Goal: Book appointment/travel/reservation

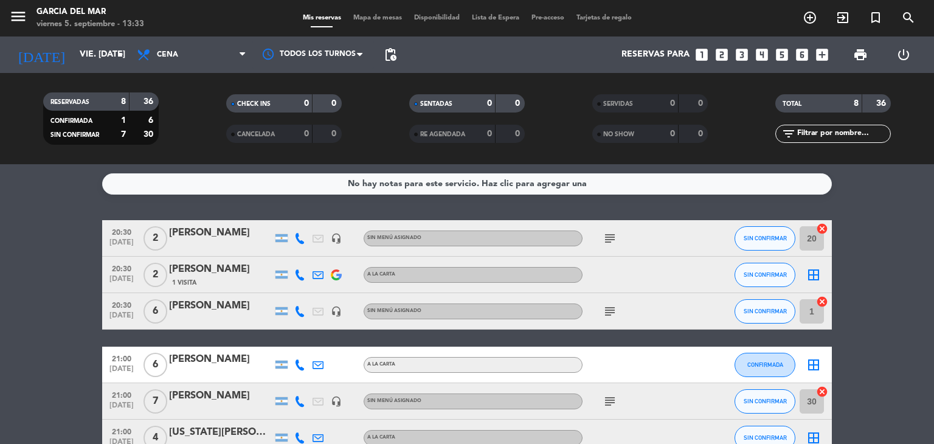
click at [719, 53] on icon "looks_two" at bounding box center [722, 55] width 16 height 16
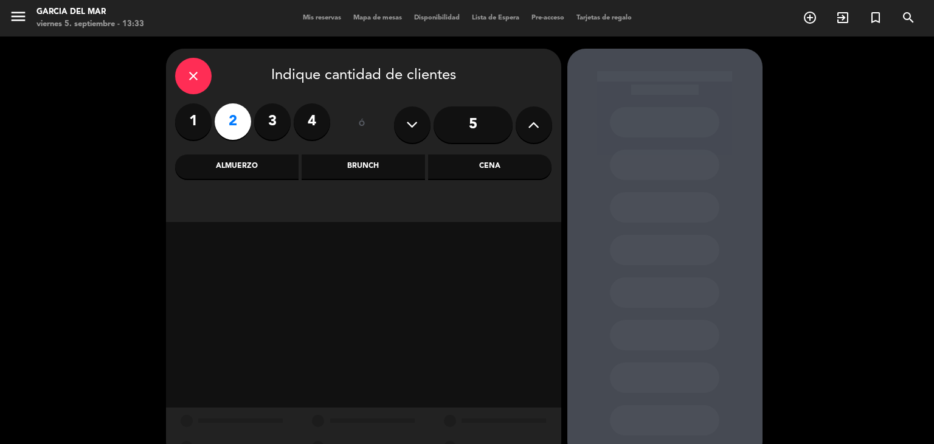
click at [479, 170] on div "Cena" at bounding box center [489, 166] width 123 height 24
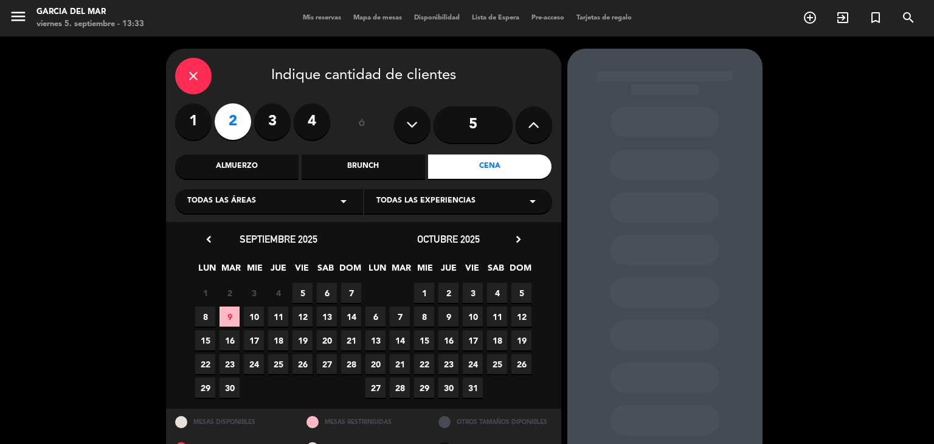
click at [302, 289] on span "5" at bounding box center [303, 293] width 20 height 20
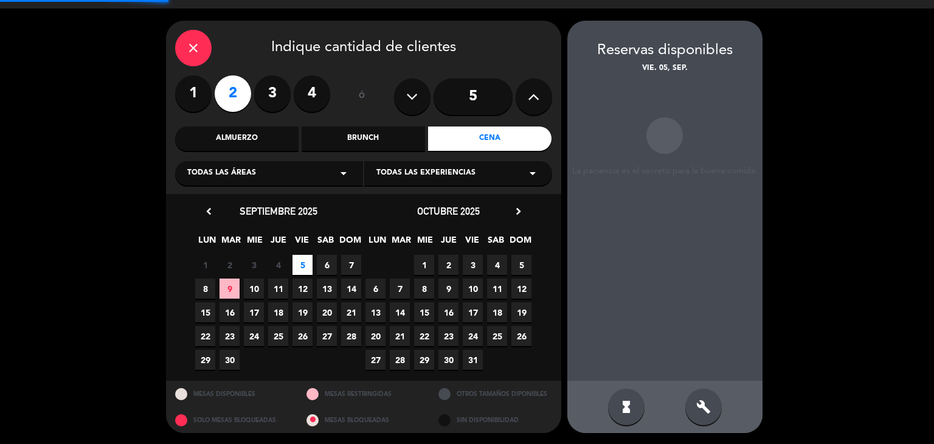
scroll to position [29, 0]
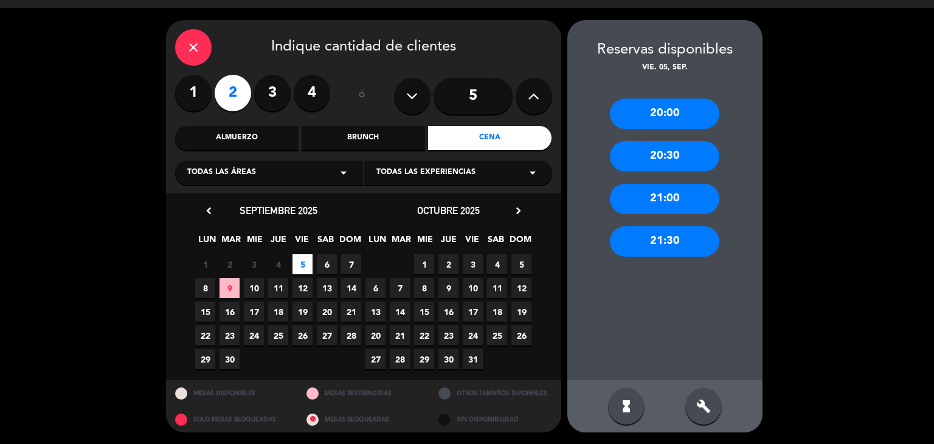
click at [664, 195] on div "21:00" at bounding box center [664, 199] width 109 height 30
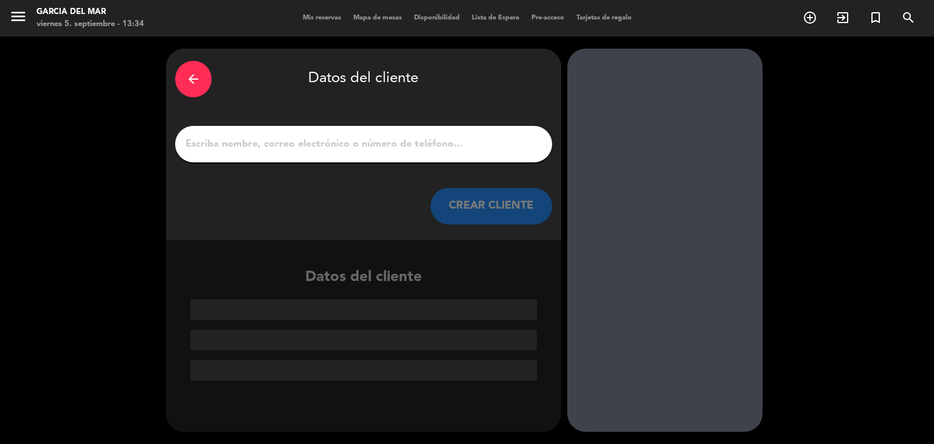
scroll to position [0, 0]
click at [245, 142] on input "1" at bounding box center [363, 144] width 359 height 17
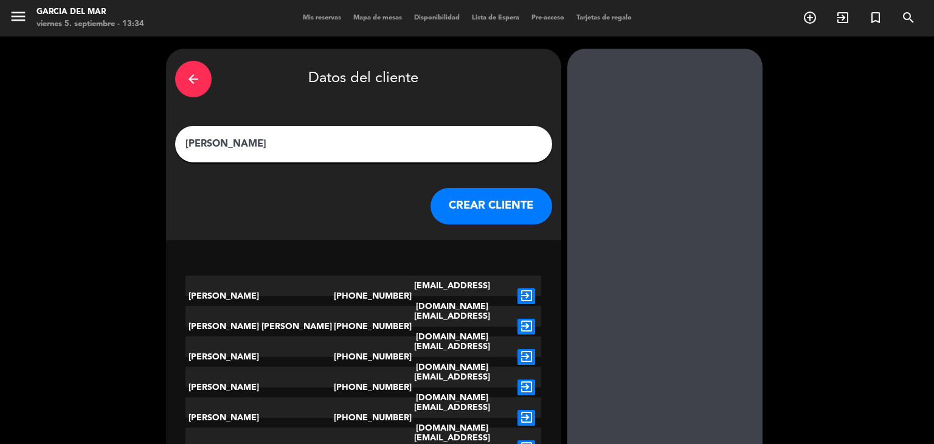
type input "[PERSON_NAME]"
click at [510, 206] on button "CREAR CLIENTE" at bounding box center [492, 206] width 122 height 36
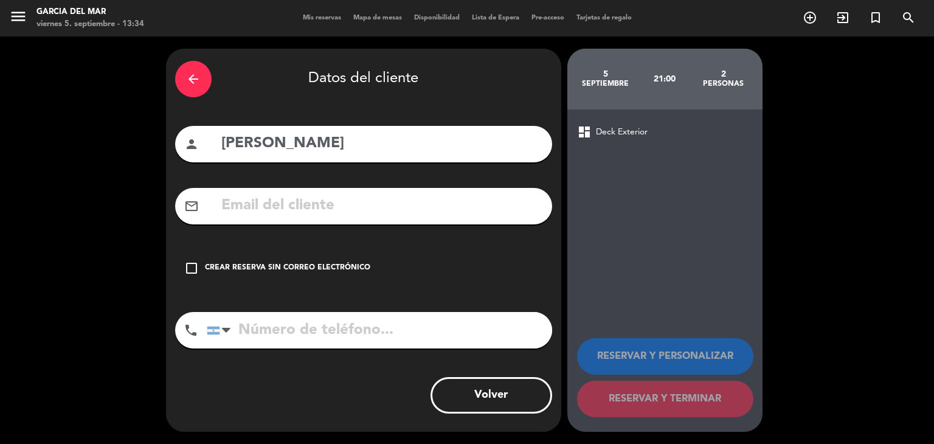
click at [195, 266] on icon "check_box_outline_blank" at bounding box center [191, 268] width 15 height 15
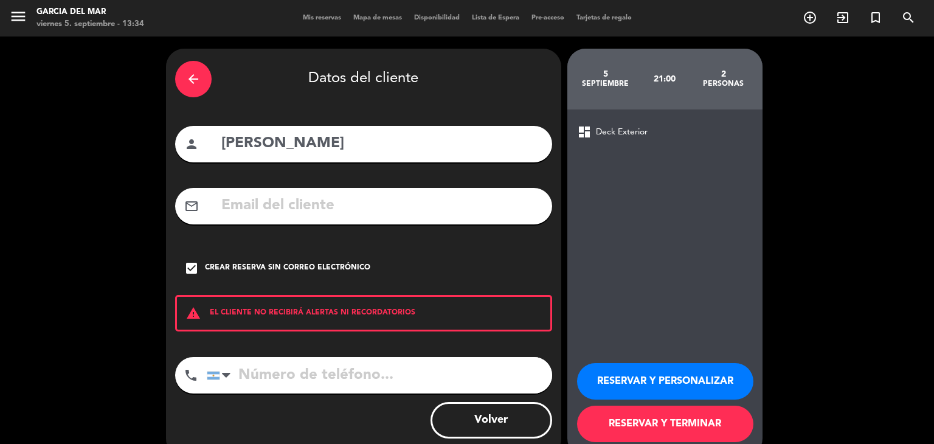
click at [279, 378] on input "tel" at bounding box center [379, 375] width 345 height 36
type input "1167556446"
click at [712, 429] on button "RESERVAR Y TERMINAR" at bounding box center [665, 424] width 176 height 36
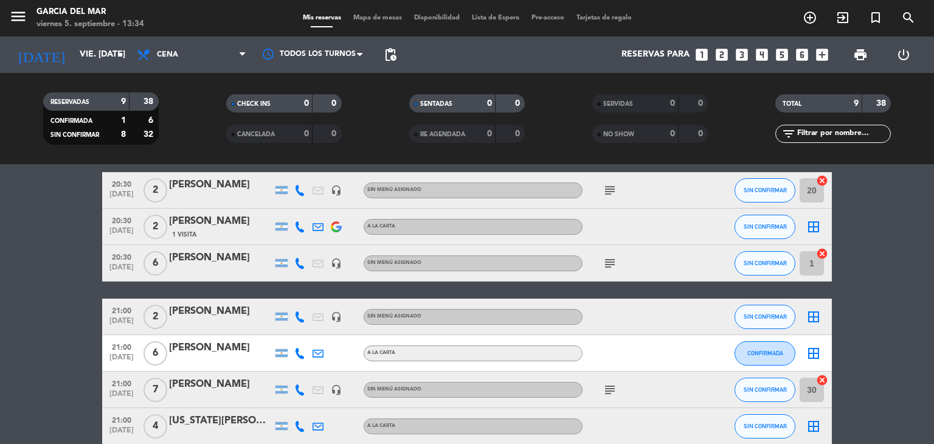
scroll to position [122, 0]
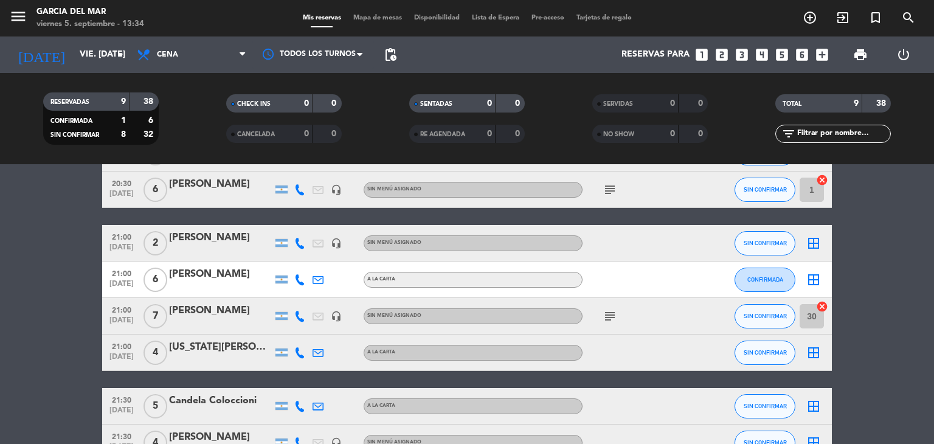
click at [814, 243] on icon "border_all" at bounding box center [813, 243] width 15 height 15
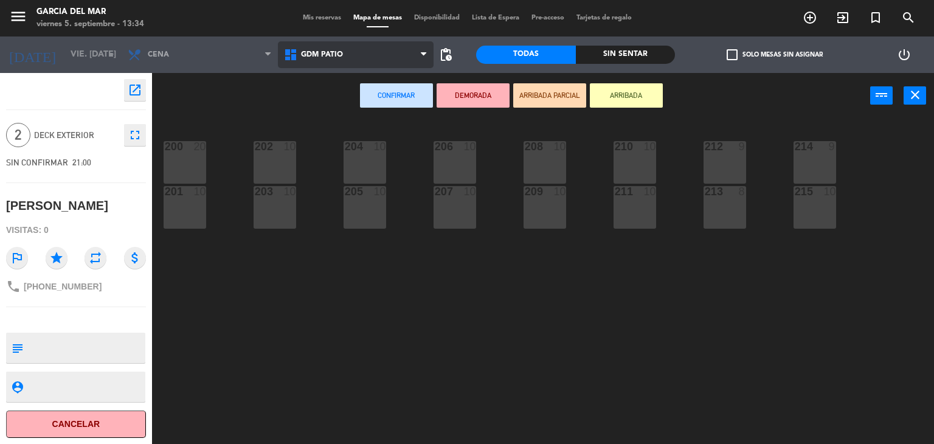
click at [330, 60] on span "GDM PATIO" at bounding box center [356, 54] width 156 height 27
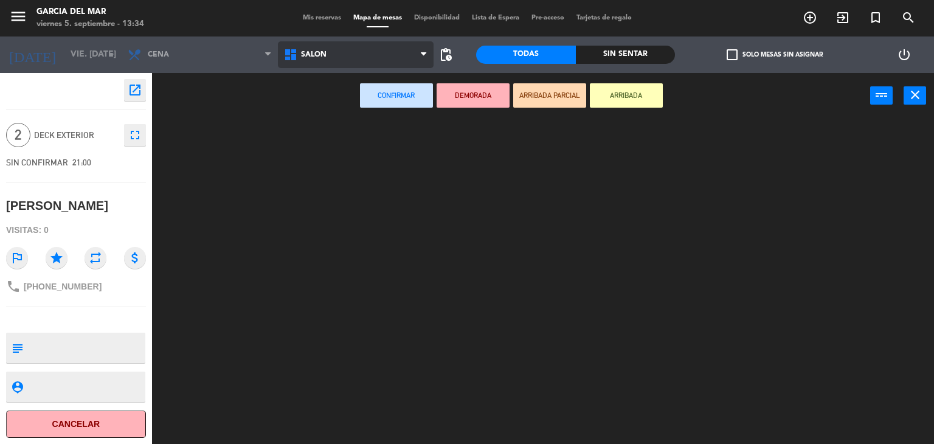
click at [332, 103] on ng-component "menu [PERSON_NAME] del Mar viernes 5. septiembre - 13:34 Mis reservas Mapa de m…" at bounding box center [467, 222] width 934 height 445
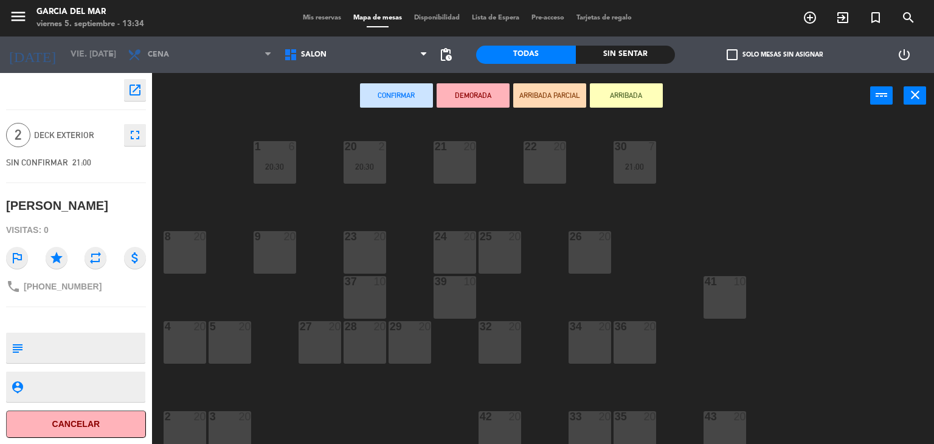
click at [458, 164] on div "21 20" at bounding box center [455, 162] width 43 height 43
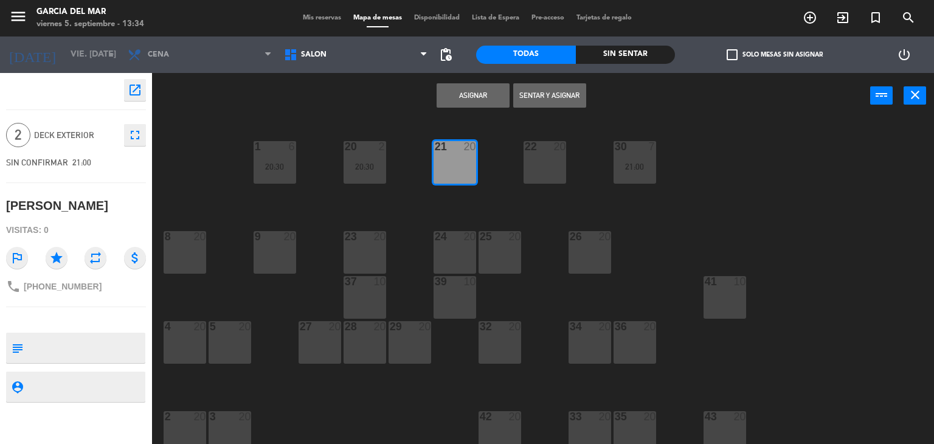
click at [491, 99] on button "Asignar" at bounding box center [473, 95] width 73 height 24
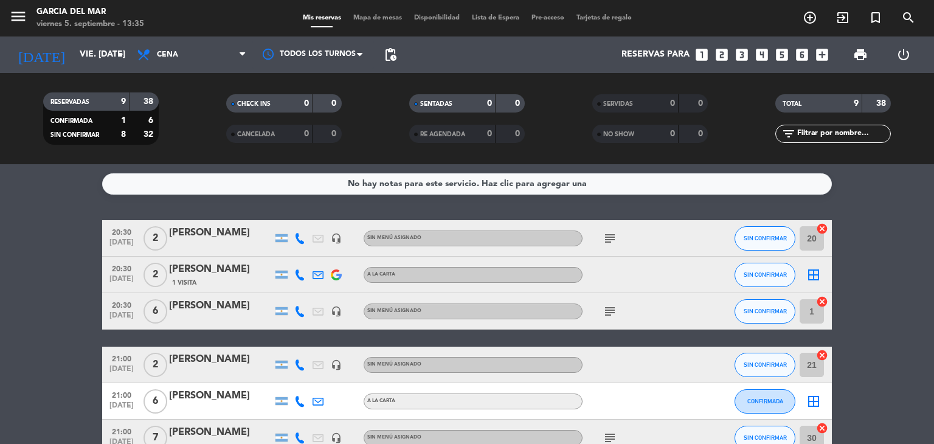
click at [174, 358] on div "[PERSON_NAME]" at bounding box center [220, 360] width 103 height 16
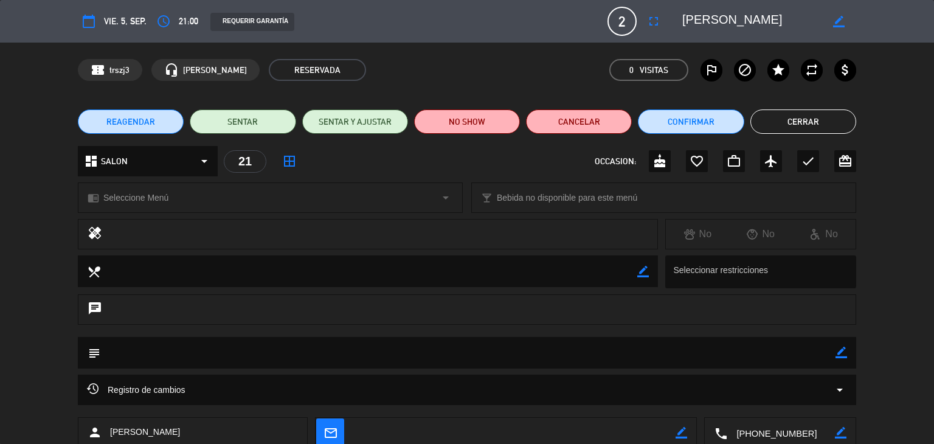
click at [839, 353] on icon "border_color" at bounding box center [842, 353] width 12 height 12
type textarea "no mover quiere esa mesa"
click at [845, 352] on icon at bounding box center [842, 353] width 12 height 12
click at [807, 124] on button "Cerrar" at bounding box center [803, 121] width 106 height 24
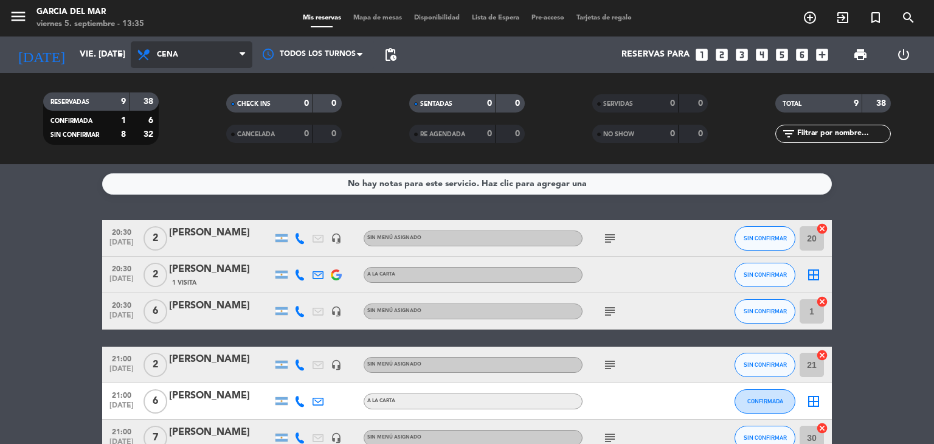
click at [170, 55] on span "Cena" at bounding box center [167, 54] width 21 height 9
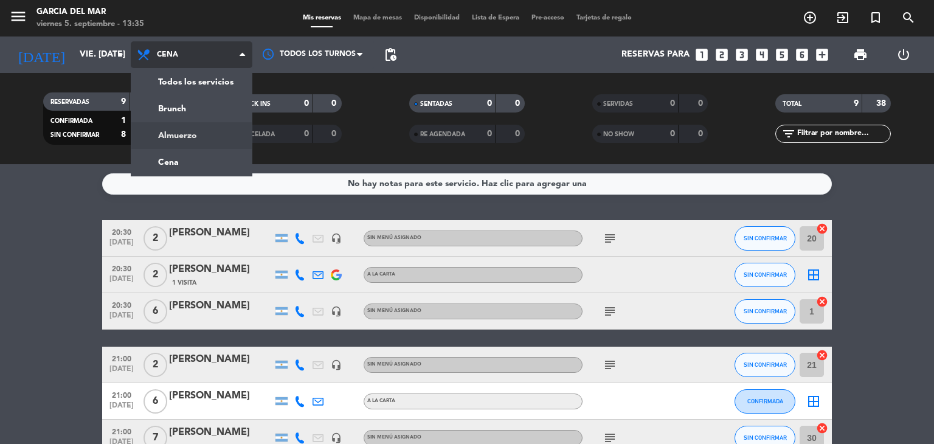
click at [185, 134] on div "menu [PERSON_NAME] del Mar viernes 5. septiembre - 13:35 Mis reservas Mapa de m…" at bounding box center [467, 82] width 934 height 164
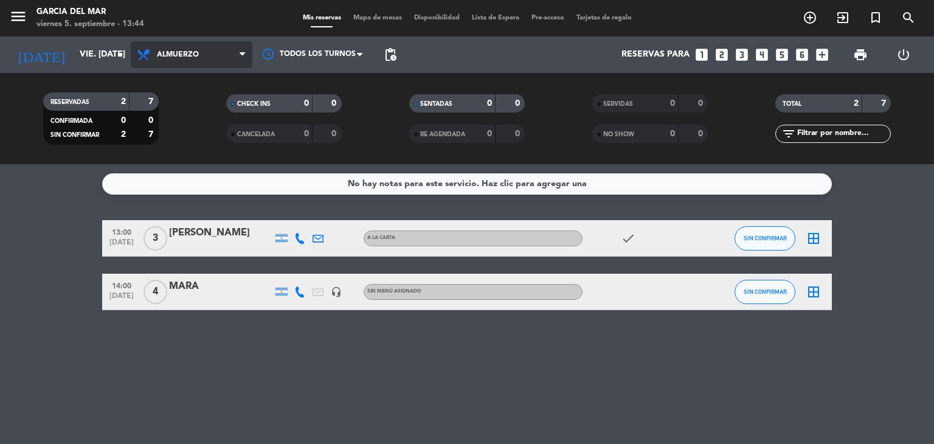
click at [168, 57] on span "Almuerzo" at bounding box center [178, 54] width 42 height 9
click at [196, 158] on div "menu [PERSON_NAME] del Mar viernes 5. septiembre - 13:44 Mis reservas Mapa de m…" at bounding box center [467, 82] width 934 height 164
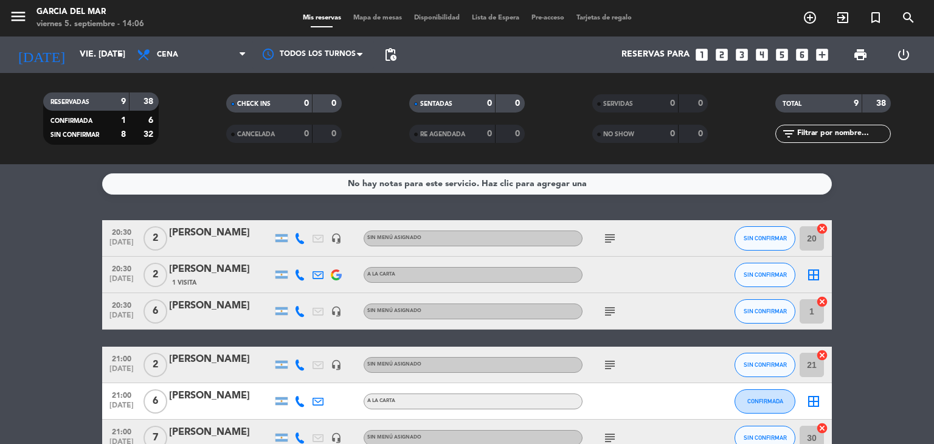
click at [719, 54] on icon "looks_two" at bounding box center [722, 55] width 16 height 16
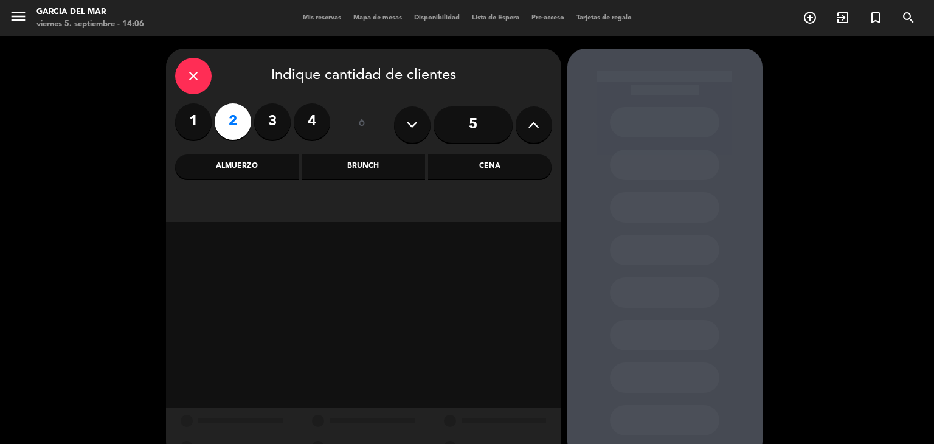
click at [485, 171] on div "Cena" at bounding box center [489, 166] width 123 height 24
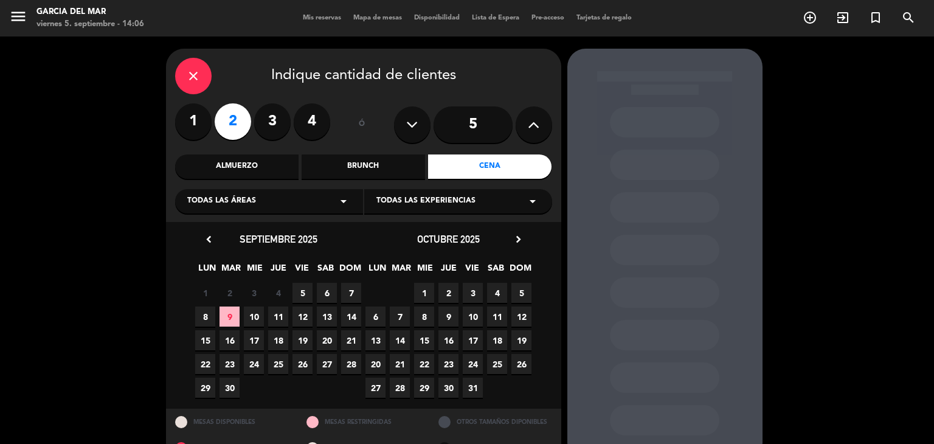
click at [302, 291] on span "5" at bounding box center [303, 293] width 20 height 20
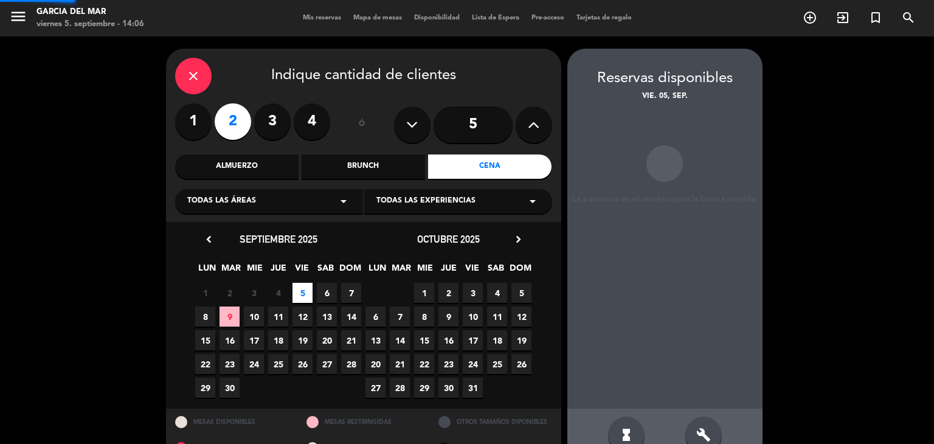
scroll to position [29, 0]
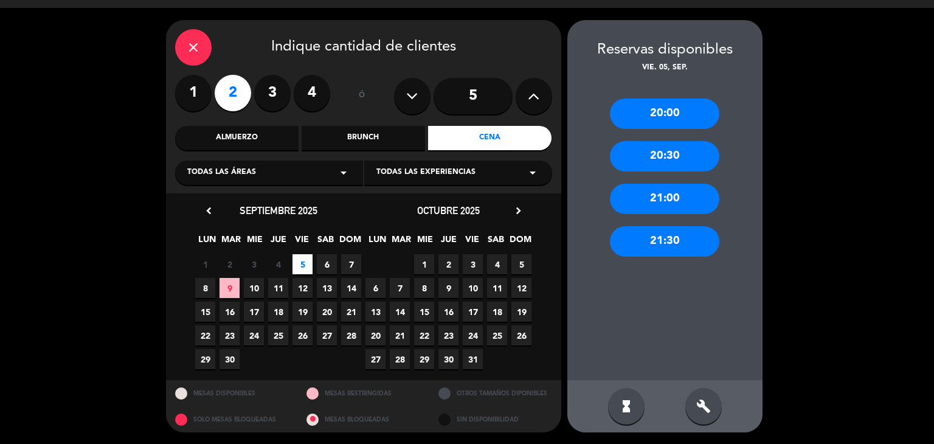
click at [669, 193] on div "21:00" at bounding box center [664, 199] width 109 height 30
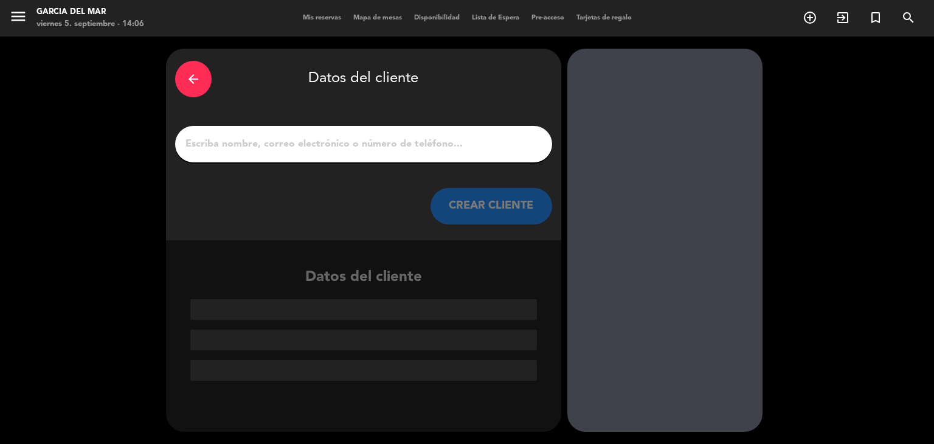
scroll to position [0, 0]
click at [235, 140] on input "1" at bounding box center [363, 144] width 359 height 17
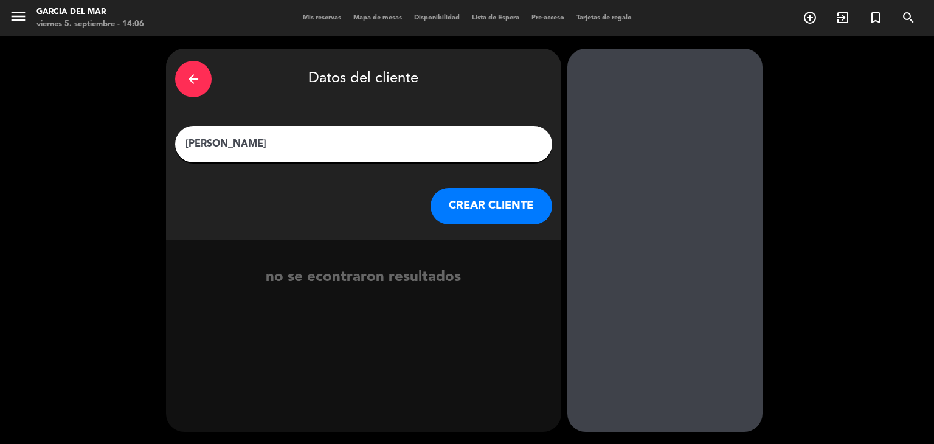
type input "[PERSON_NAME]"
click at [495, 209] on button "CREAR CLIENTE" at bounding box center [492, 206] width 122 height 36
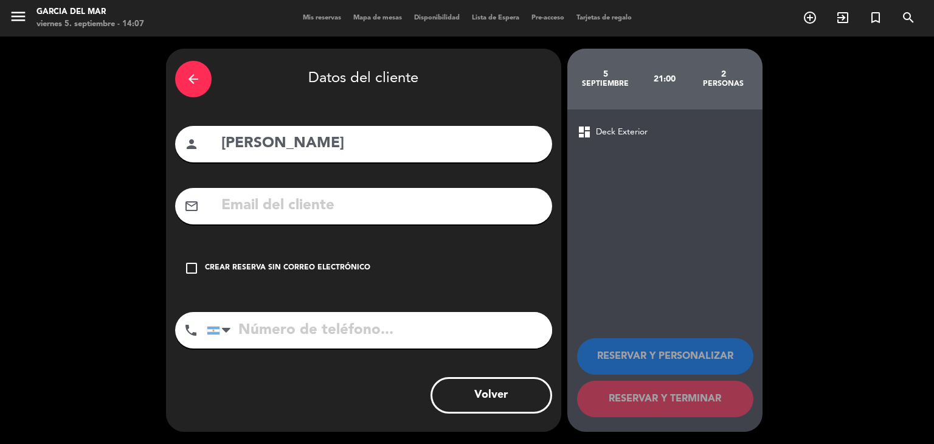
click at [190, 263] on icon "check_box_outline_blank" at bounding box center [191, 268] width 15 height 15
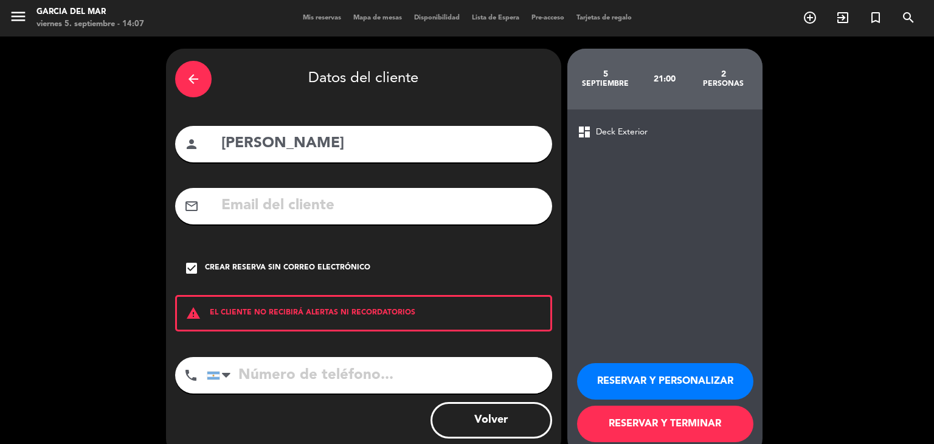
click at [255, 369] on input "tel" at bounding box center [379, 375] width 345 height 36
type input "1140410701"
click at [681, 430] on button "RESERVAR Y TERMINAR" at bounding box center [665, 424] width 176 height 36
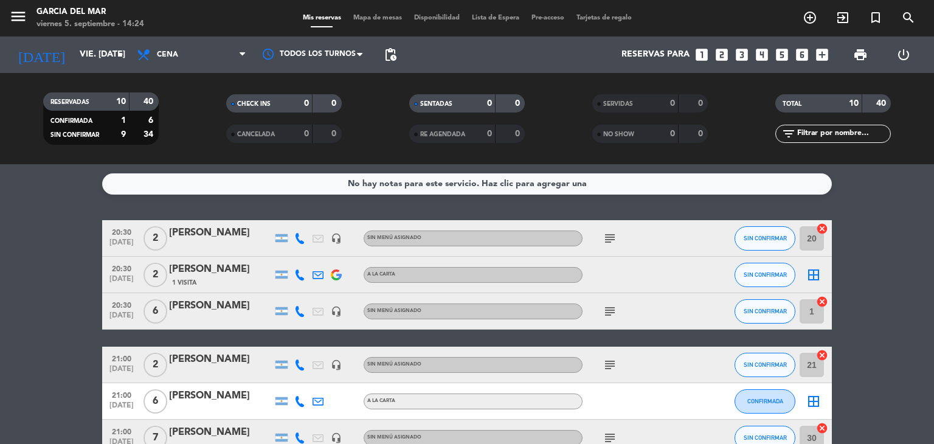
click at [741, 58] on icon "looks_3" at bounding box center [742, 55] width 16 height 16
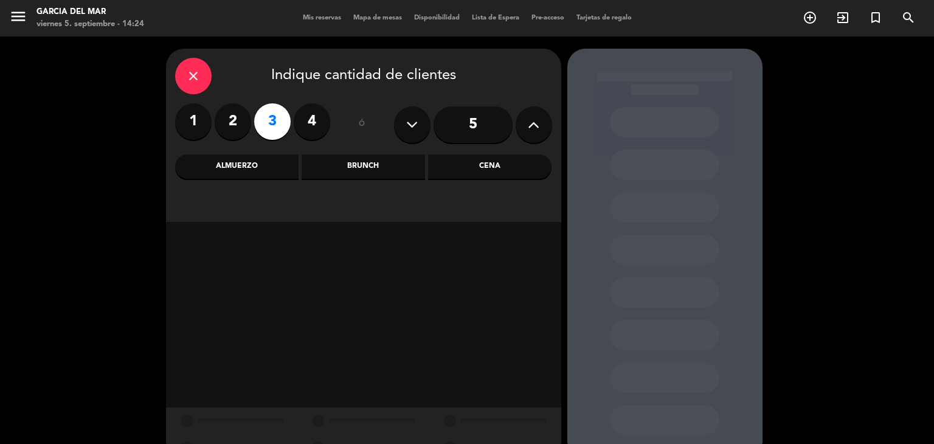
click at [470, 168] on div "Cena" at bounding box center [489, 166] width 123 height 24
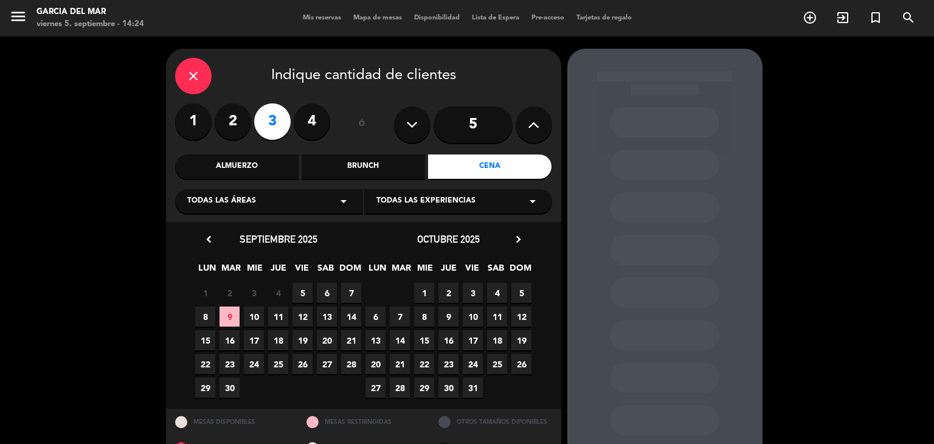
click at [305, 293] on span "5" at bounding box center [303, 293] width 20 height 20
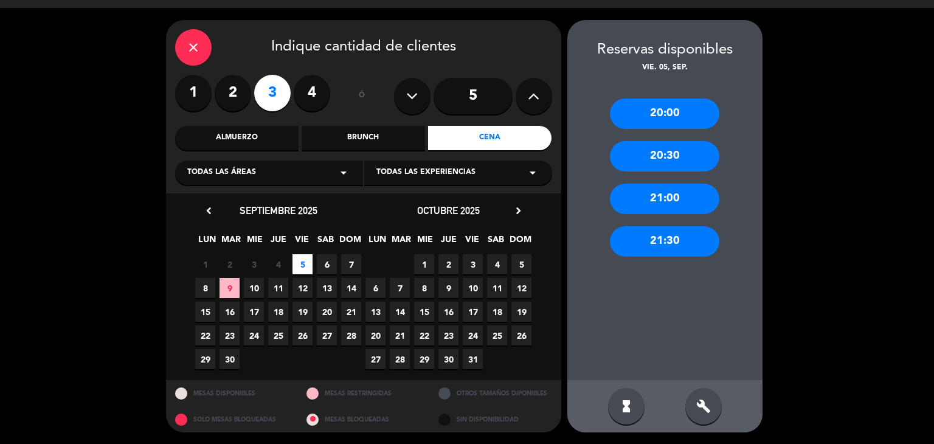
click at [660, 239] on div "21:30" at bounding box center [664, 241] width 109 height 30
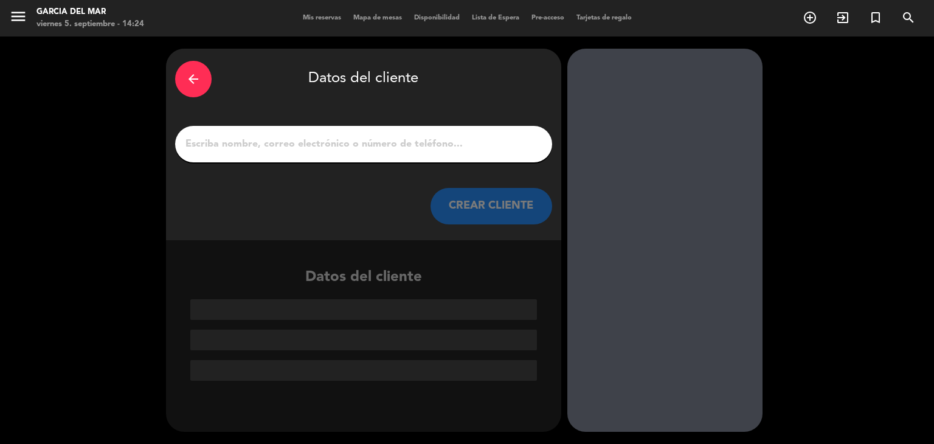
click at [249, 142] on input "1" at bounding box center [363, 144] width 359 height 17
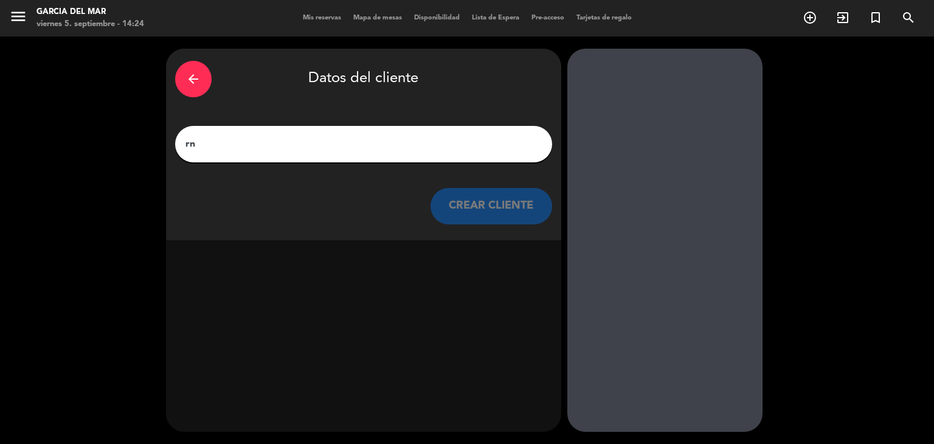
type input "r"
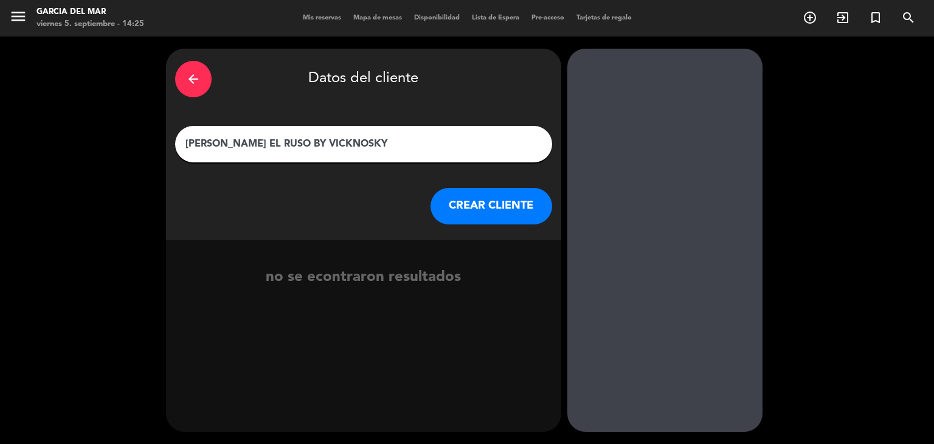
type input "[PERSON_NAME] EL RUSO BY VICKNOSKY"
click at [475, 202] on button "CREAR CLIENTE" at bounding box center [492, 206] width 122 height 36
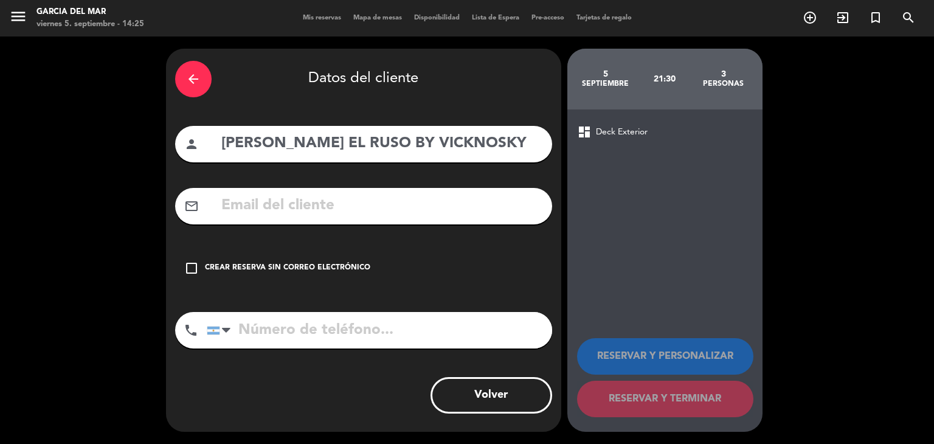
click at [188, 270] on icon "check_box_outline_blank" at bounding box center [191, 268] width 15 height 15
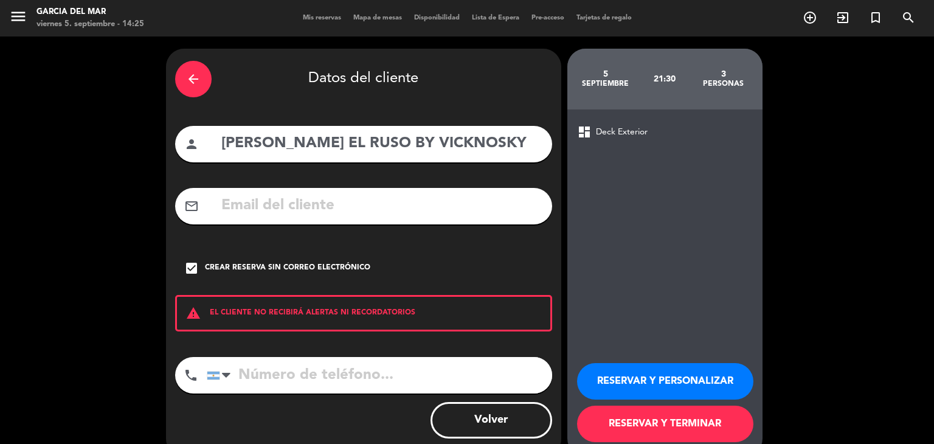
click at [249, 369] on input "tel" at bounding box center [379, 375] width 345 height 36
type input "1111111111"
click at [652, 430] on button "RESERVAR Y TERMINAR" at bounding box center [665, 424] width 176 height 36
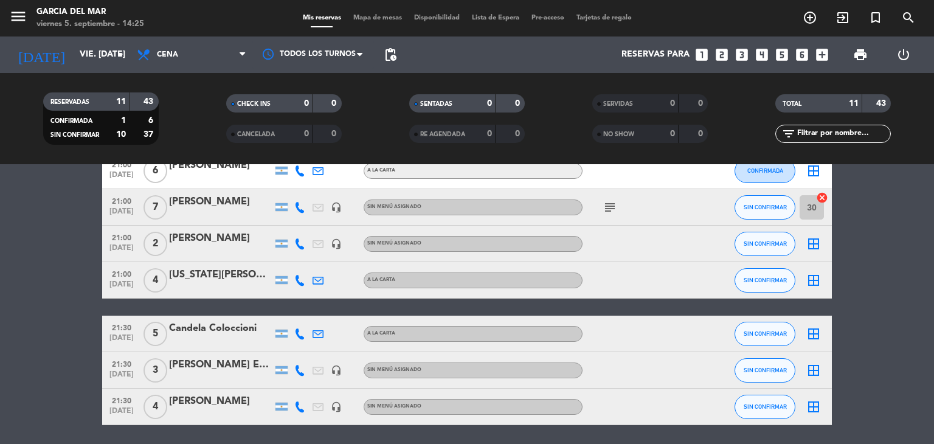
scroll to position [272, 0]
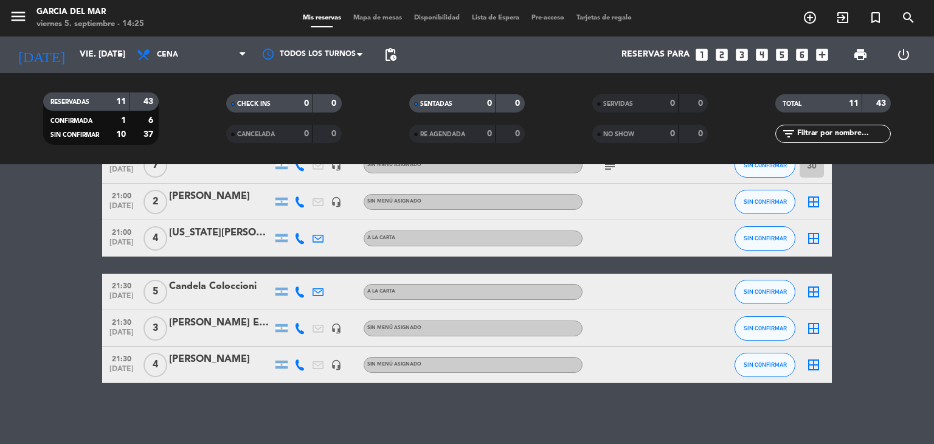
click at [813, 327] on icon "border_all" at bounding box center [813, 328] width 15 height 15
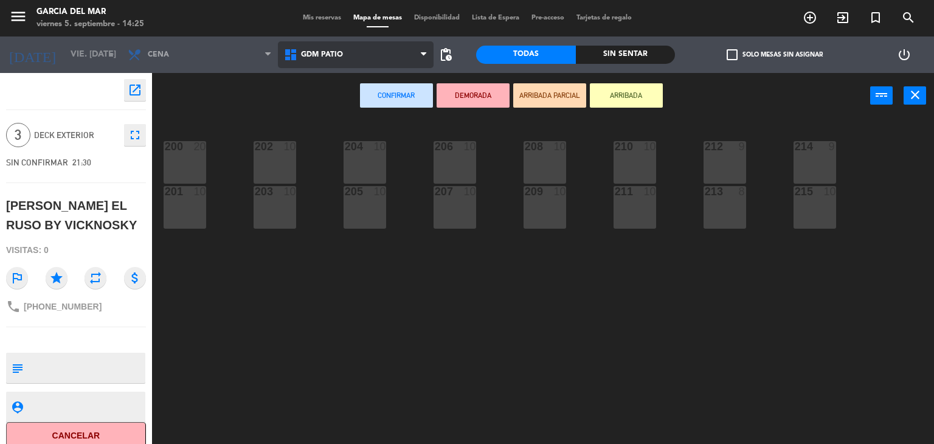
click at [324, 57] on span "GDM PATIO" at bounding box center [322, 54] width 42 height 9
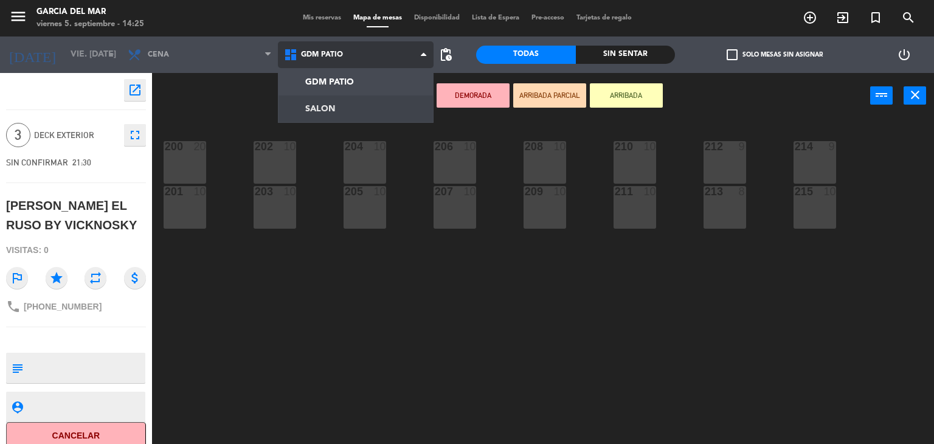
click at [321, 104] on ng-component "menu [PERSON_NAME] del Mar viernes 5. septiembre - 14:25 Mis reservas Mapa de m…" at bounding box center [467, 222] width 934 height 445
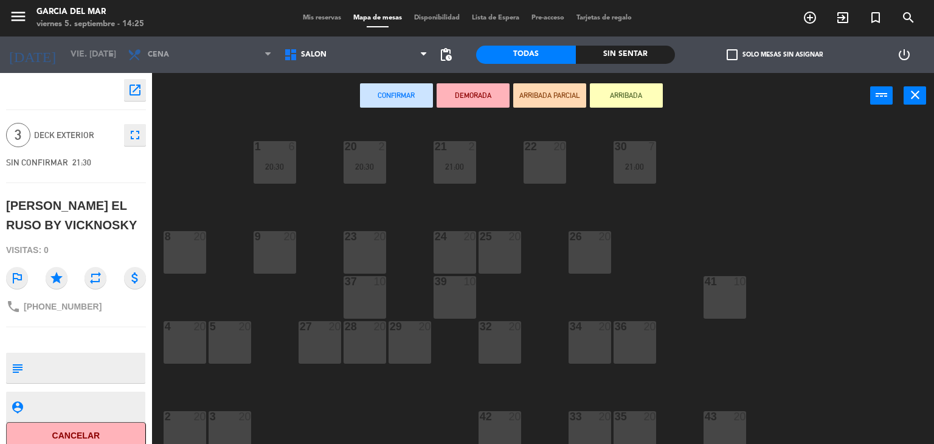
click at [185, 352] on div "4 20" at bounding box center [185, 342] width 43 height 43
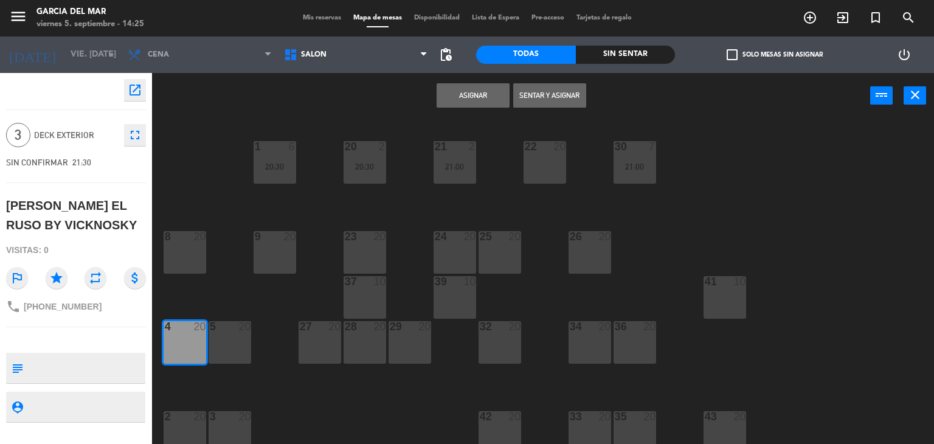
click at [225, 348] on div "5 20" at bounding box center [230, 342] width 43 height 43
click at [467, 98] on button "Asignar" at bounding box center [473, 95] width 73 height 24
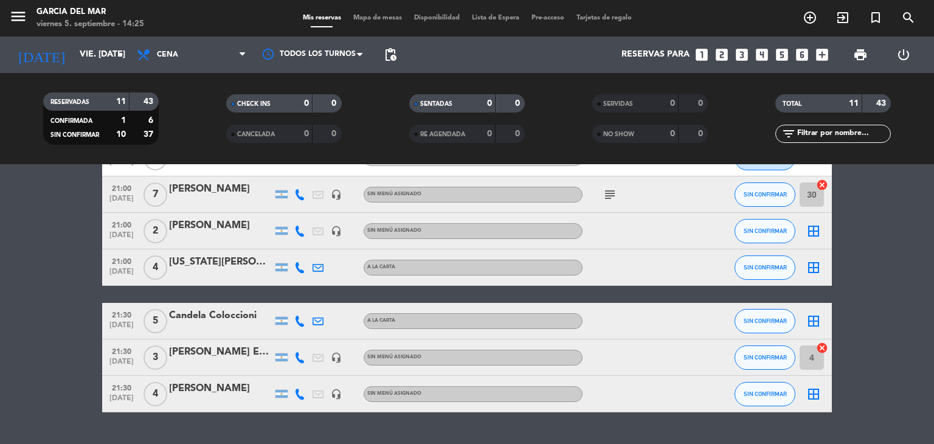
scroll to position [272, 0]
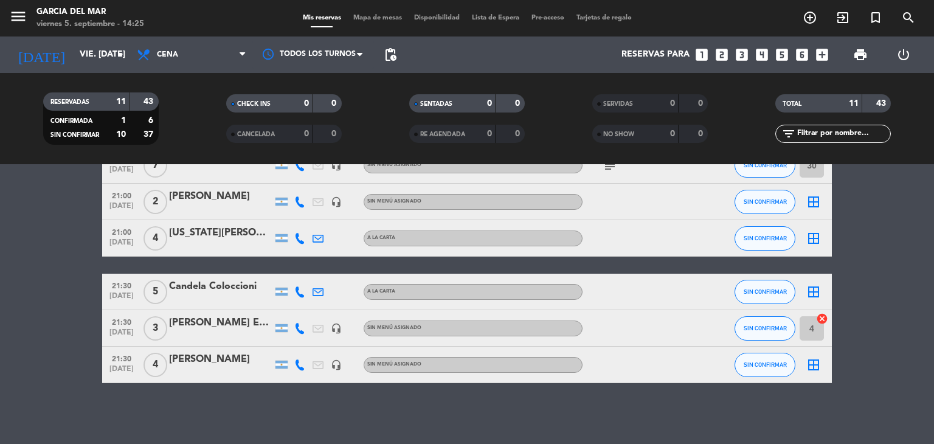
click at [221, 317] on div "[PERSON_NAME] EL RUSO BY VICKNOSKY" at bounding box center [220, 323] width 103 height 16
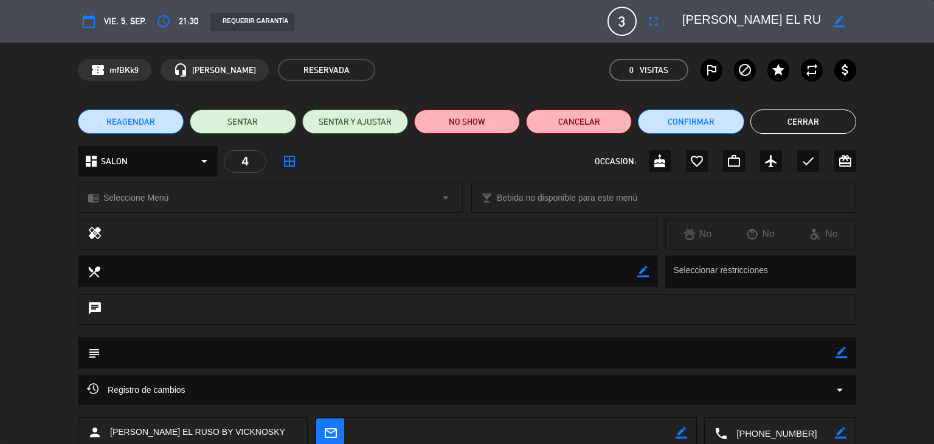
click at [838, 353] on icon "border_color" at bounding box center [842, 353] width 12 height 12
click at [213, 353] on textarea at bounding box center [467, 352] width 735 height 31
type textarea "NO MOVER 20 % DESCUENTO EN EFECTIVO"
click at [846, 353] on icon at bounding box center [842, 353] width 12 height 12
click at [811, 117] on button "Cerrar" at bounding box center [803, 121] width 106 height 24
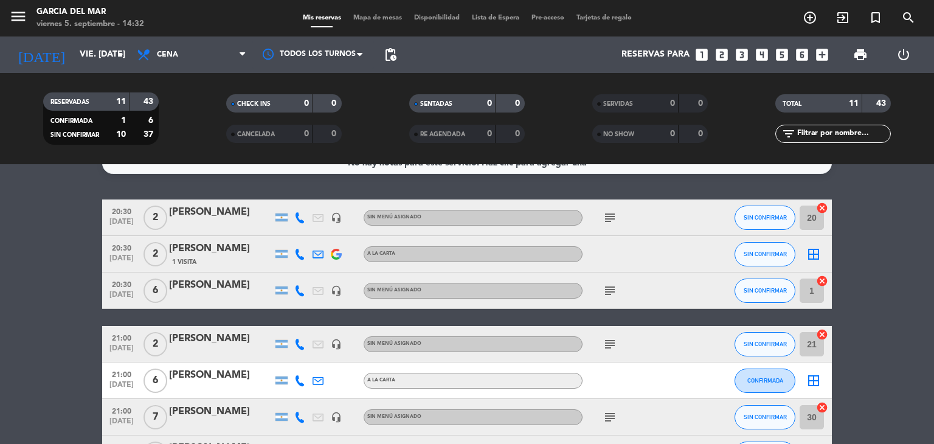
scroll to position [0, 0]
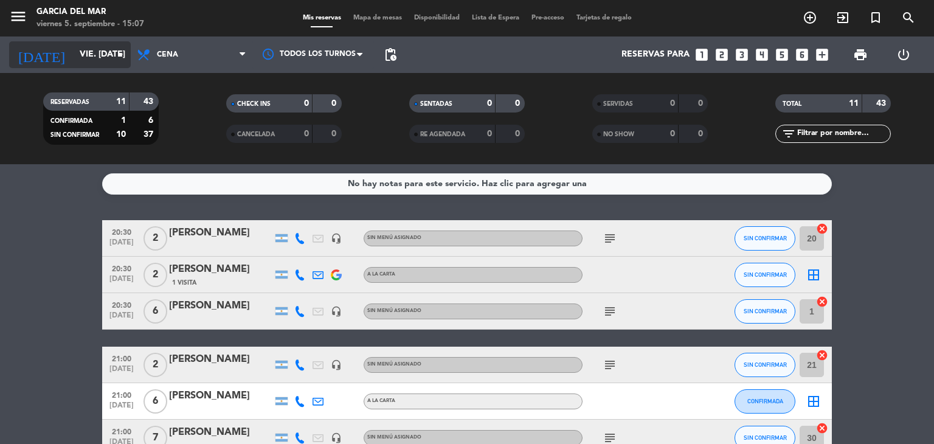
click at [74, 52] on input "vie. [DATE]" at bounding box center [132, 55] width 116 height 22
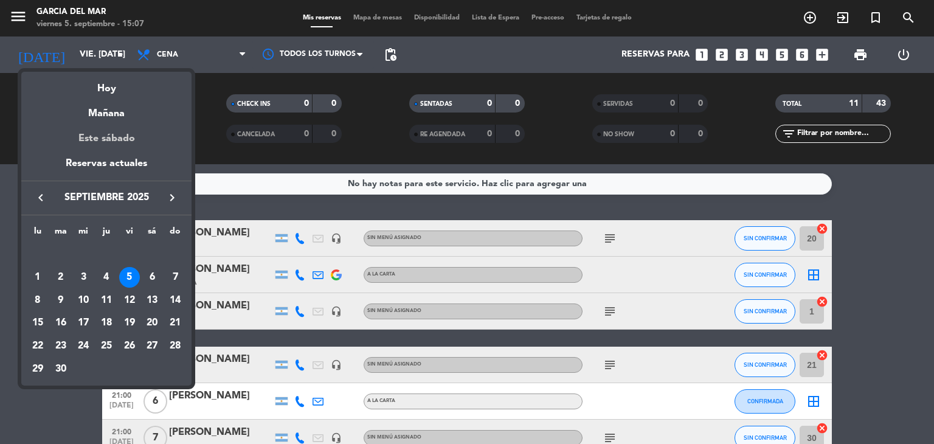
click at [119, 137] on div "Este sábado" at bounding box center [106, 139] width 170 height 34
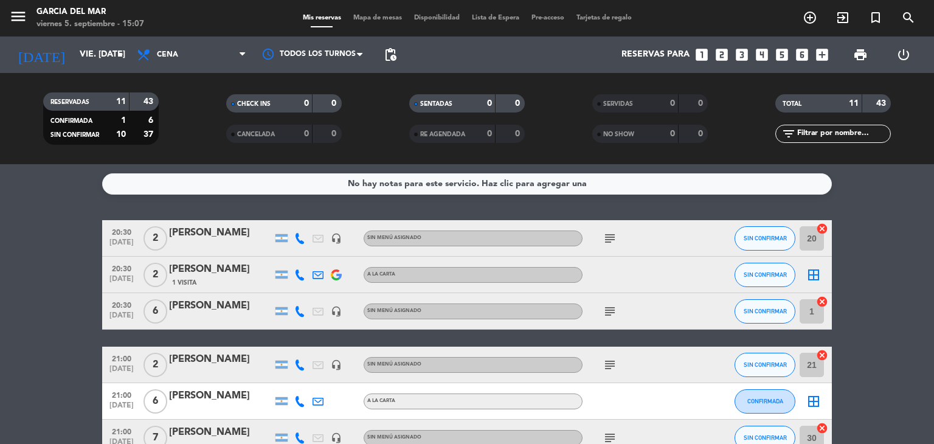
type input "sáb. [DATE]"
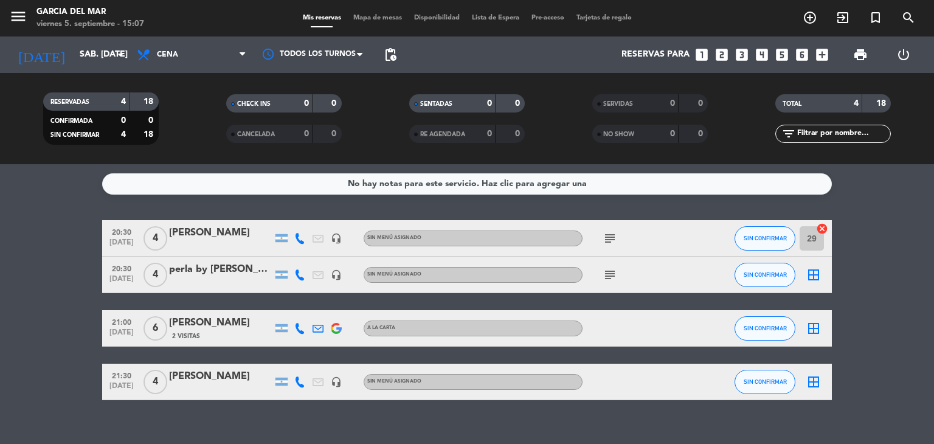
click at [158, 327] on span "6" at bounding box center [156, 328] width 24 height 24
click at [202, 325] on div "[PERSON_NAME]" at bounding box center [220, 323] width 103 height 16
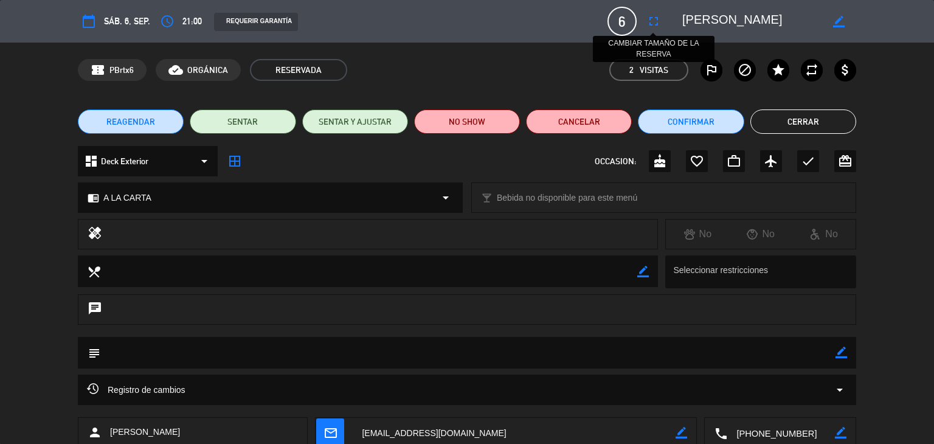
click at [655, 21] on icon "fullscreen" at bounding box center [653, 21] width 15 height 15
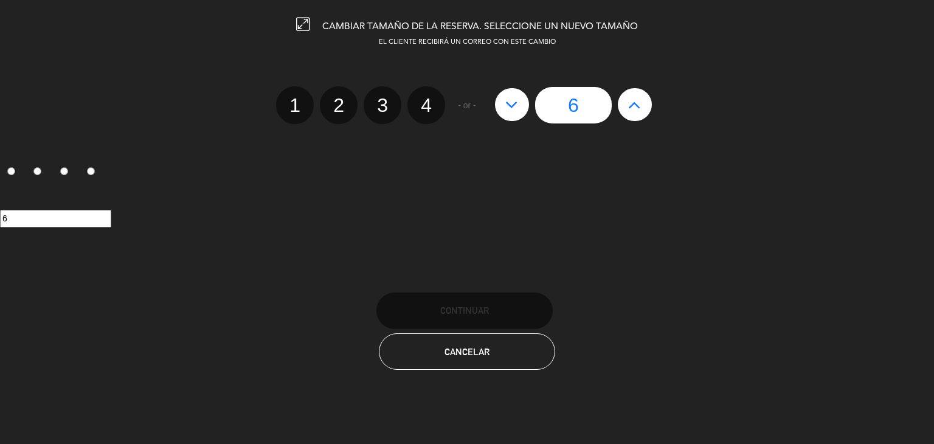
click at [513, 111] on icon at bounding box center [511, 104] width 13 height 19
type input "5"
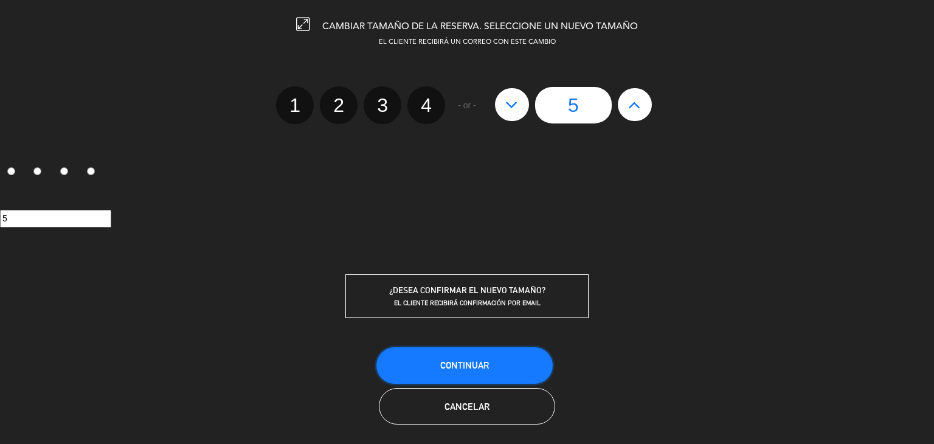
click at [477, 363] on span "Continuar" at bounding box center [464, 365] width 49 height 10
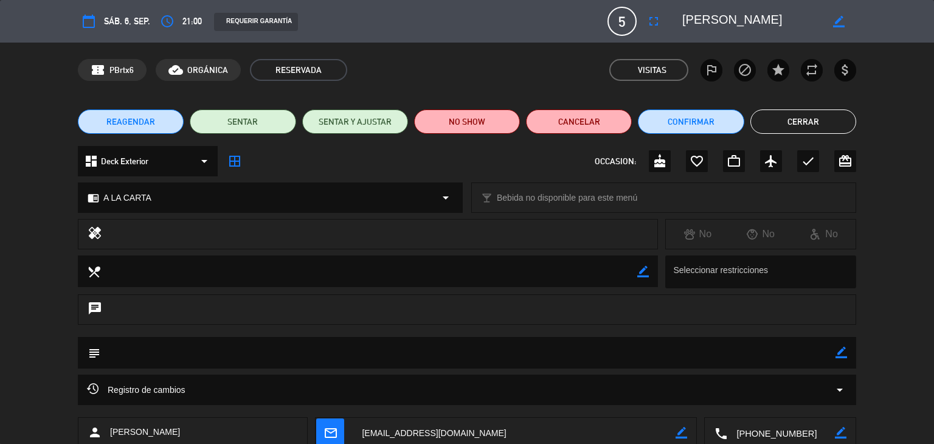
click at [776, 122] on button "Cerrar" at bounding box center [803, 121] width 106 height 24
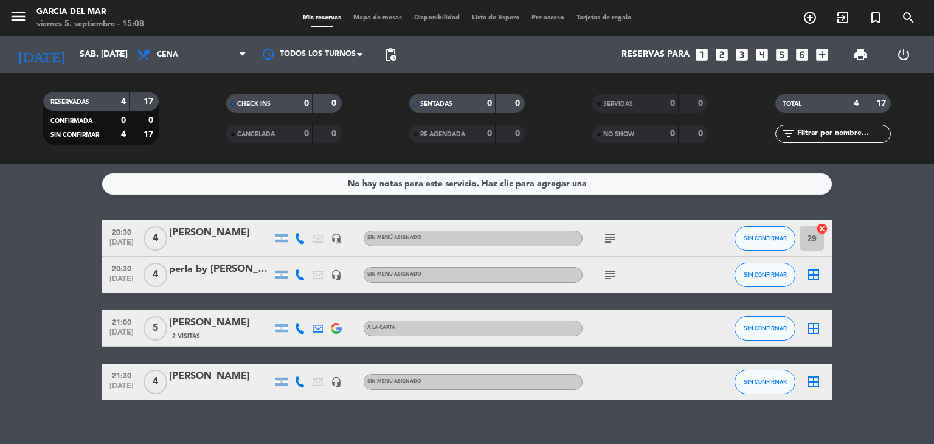
click at [813, 326] on icon "border_all" at bounding box center [813, 328] width 15 height 15
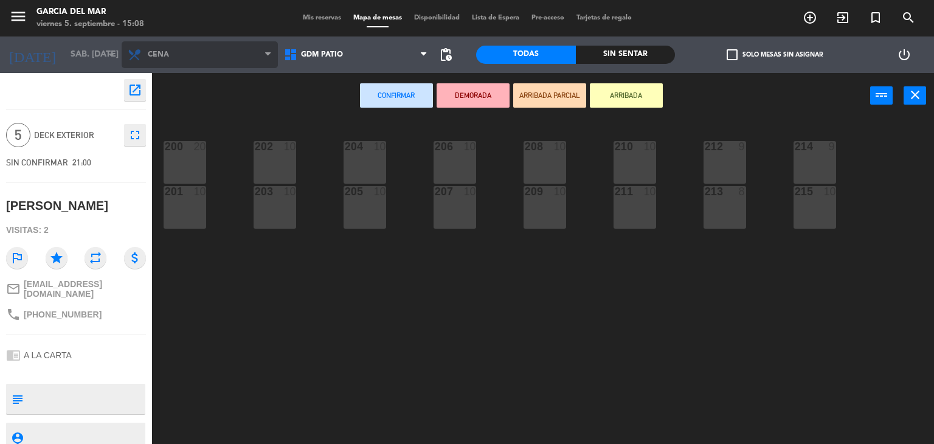
click at [190, 53] on span "Cena" at bounding box center [200, 54] width 156 height 27
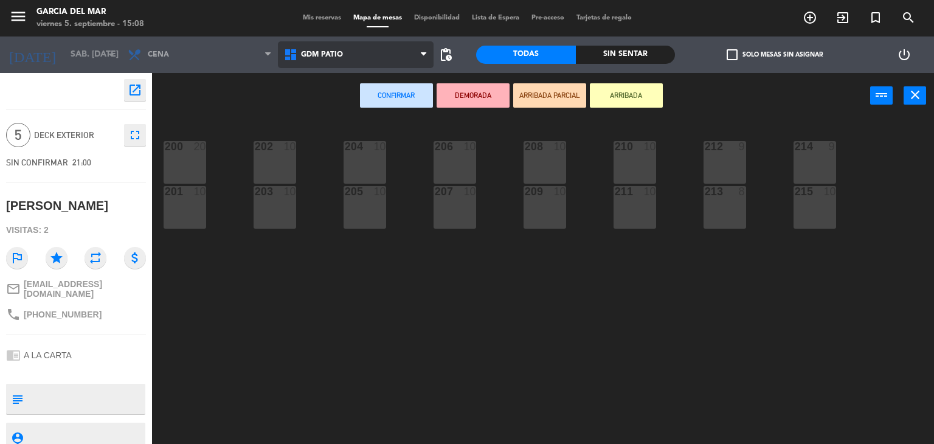
click at [376, 57] on span "GDM PATIO" at bounding box center [356, 54] width 156 height 27
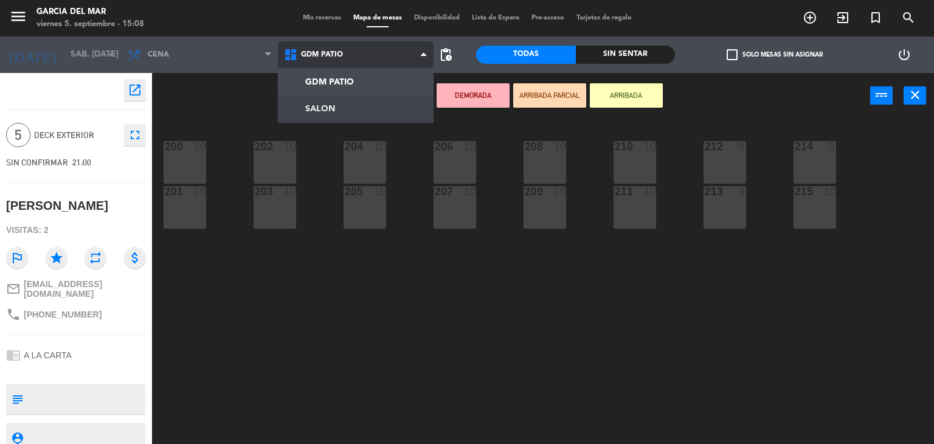
click at [327, 110] on ng-component "menu [PERSON_NAME] del Mar viernes 5. septiembre - 15:08 Mis reservas Mapa de m…" at bounding box center [467, 222] width 934 height 445
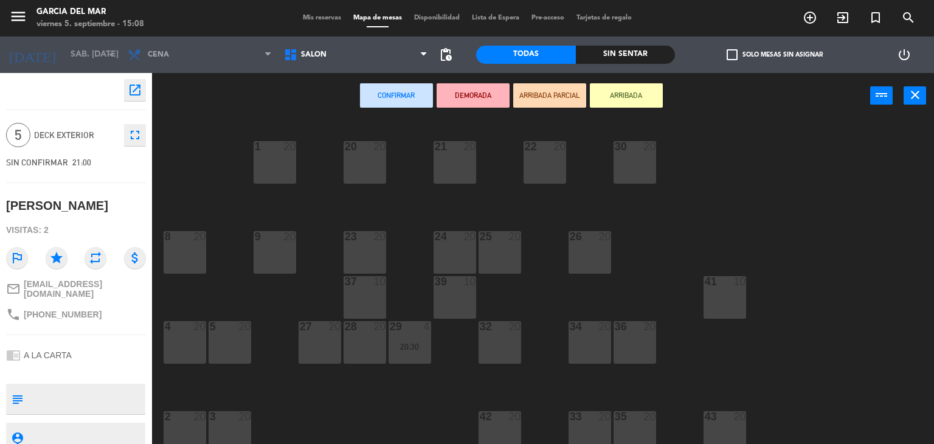
click at [280, 152] on div "1 20" at bounding box center [275, 147] width 43 height 12
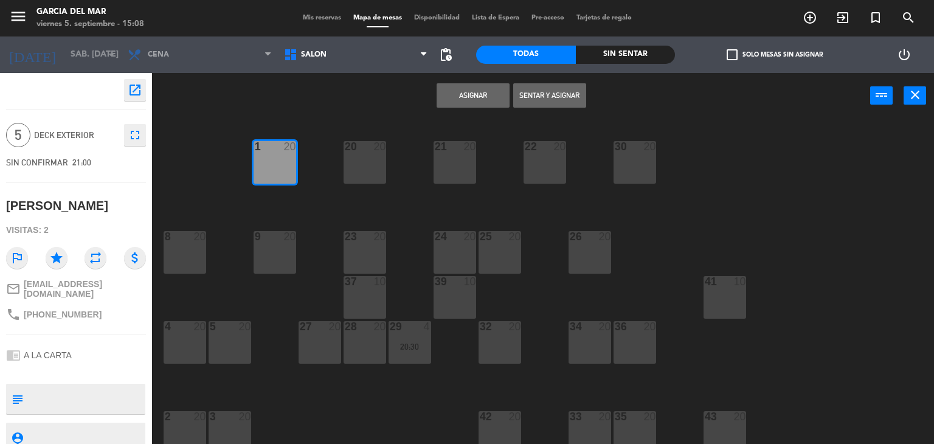
click at [489, 88] on button "Asignar" at bounding box center [473, 95] width 73 height 24
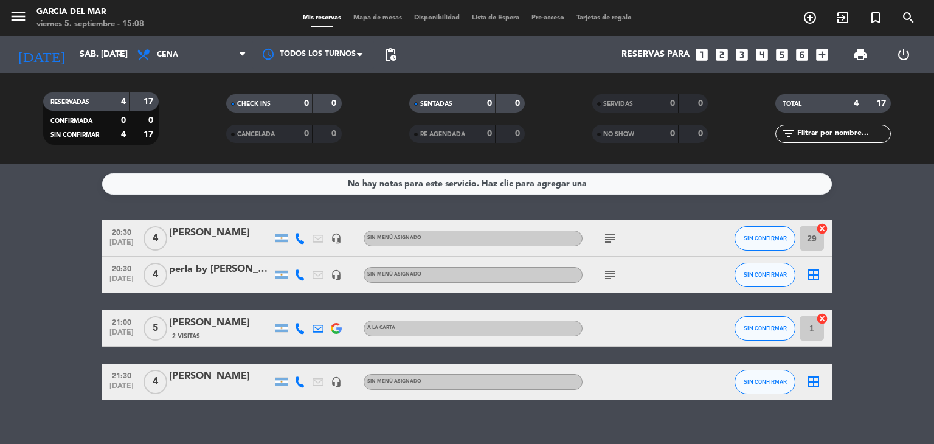
click at [205, 322] on div "[PERSON_NAME]" at bounding box center [220, 323] width 103 height 16
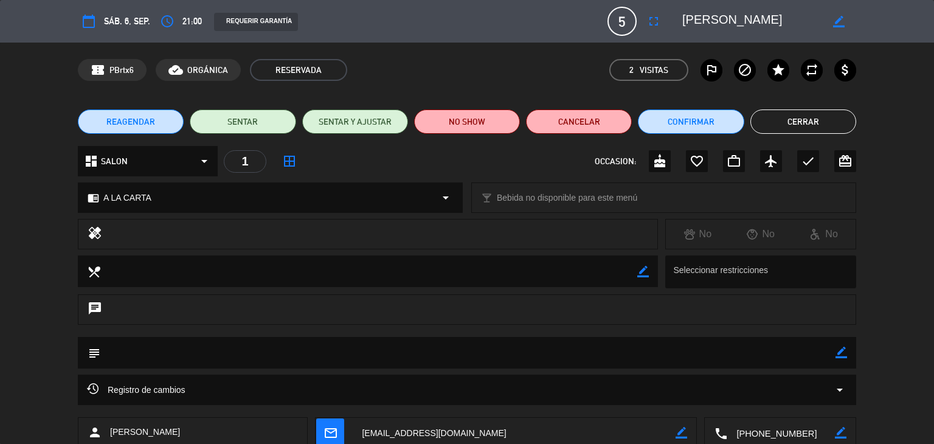
click at [841, 348] on icon "border_color" at bounding box center [842, 353] width 12 height 12
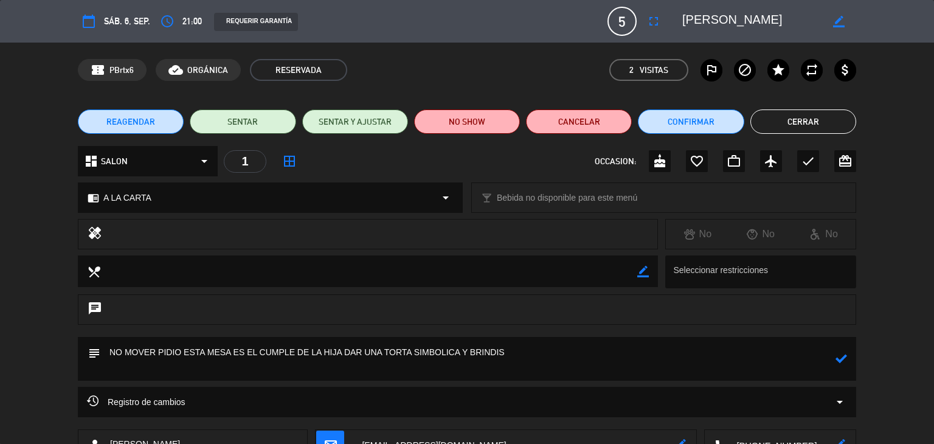
click at [840, 359] on icon at bounding box center [842, 359] width 12 height 12
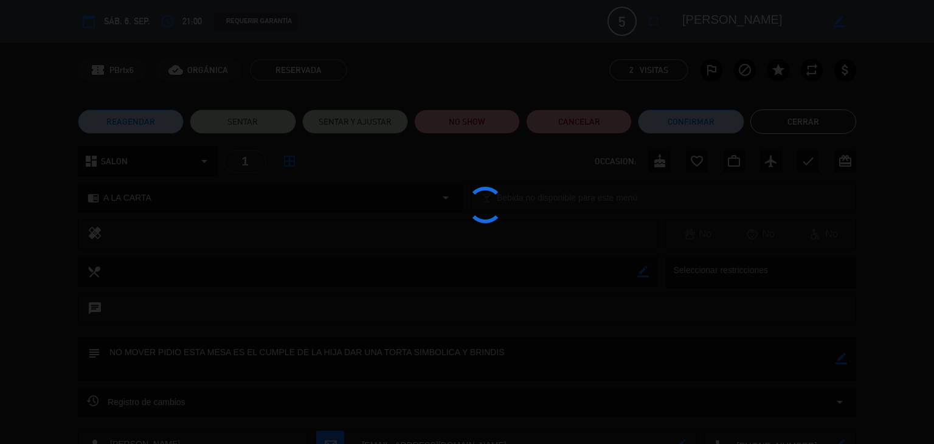
type textarea "NO MOVER PIDIO ESTA MESA ES EL CUMPLE DE LA HIJA DAR UNA TORTA SIMBOLICA Y BRIN…"
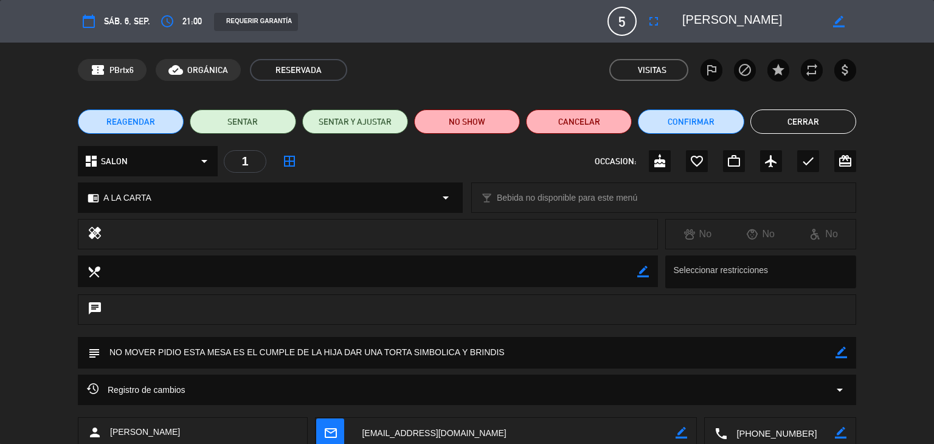
click at [792, 127] on button "Cerrar" at bounding box center [803, 121] width 106 height 24
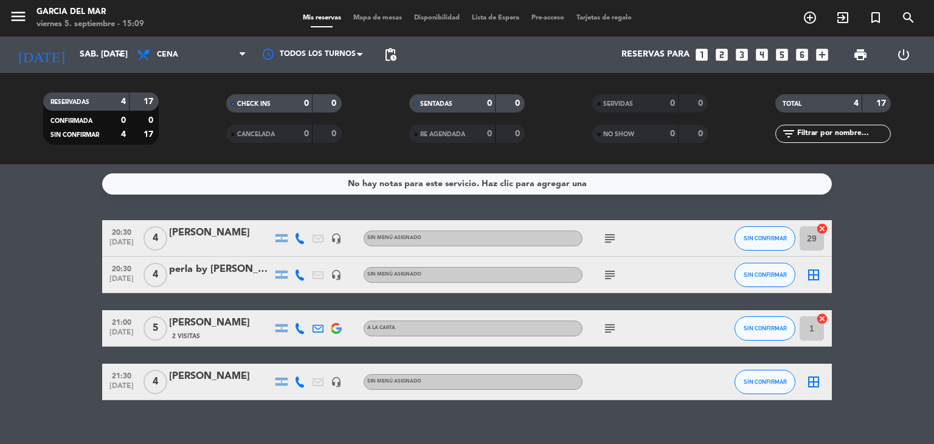
click at [609, 234] on icon "subject" at bounding box center [610, 238] width 15 height 15
click at [612, 275] on icon "subject" at bounding box center [610, 275] width 15 height 15
click at [606, 329] on icon "subject" at bounding box center [610, 328] width 15 height 15
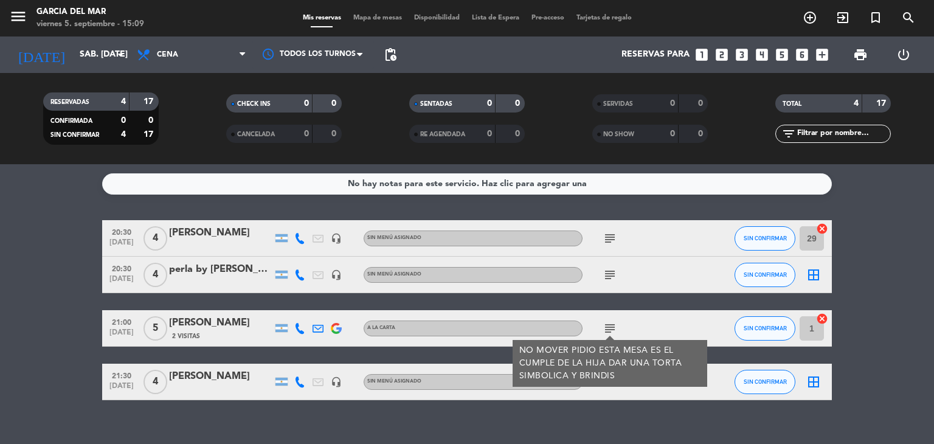
click at [724, 385] on div at bounding box center [708, 382] width 33 height 36
